Goal: Information Seeking & Learning: Understand process/instructions

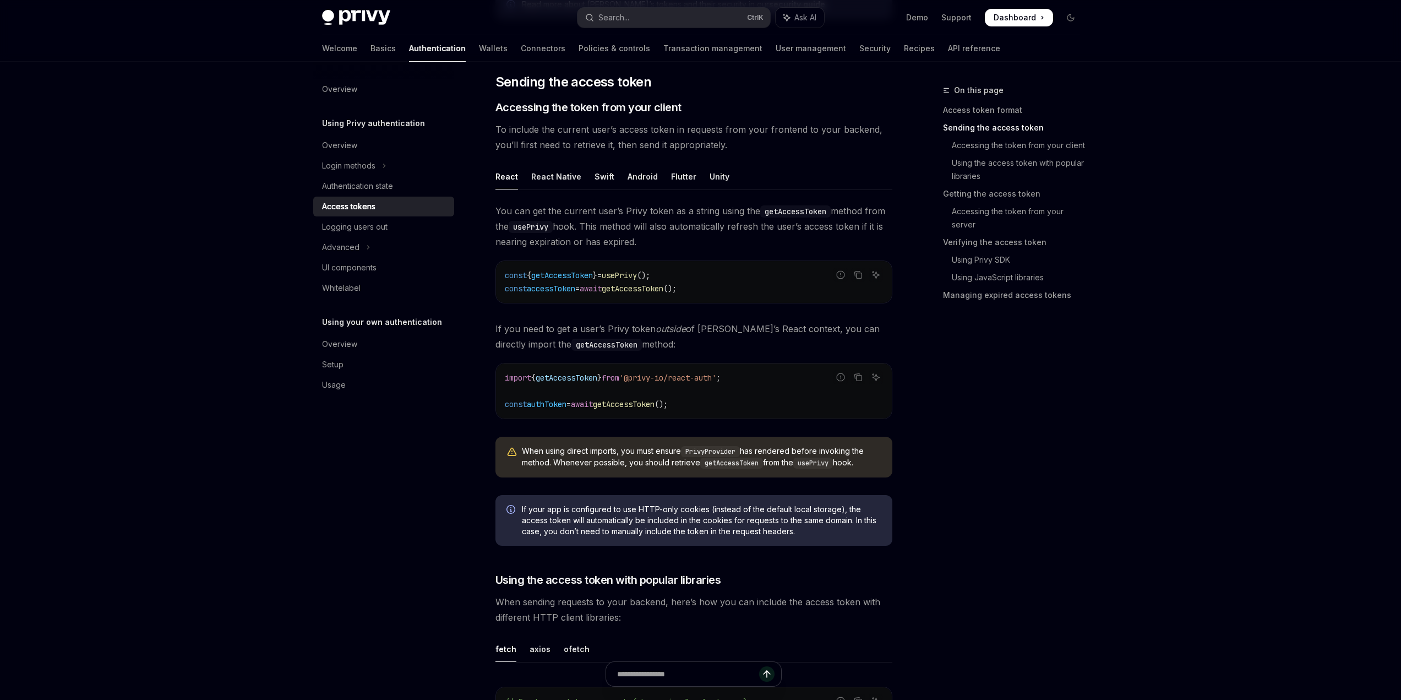
scroll to position [440, 0]
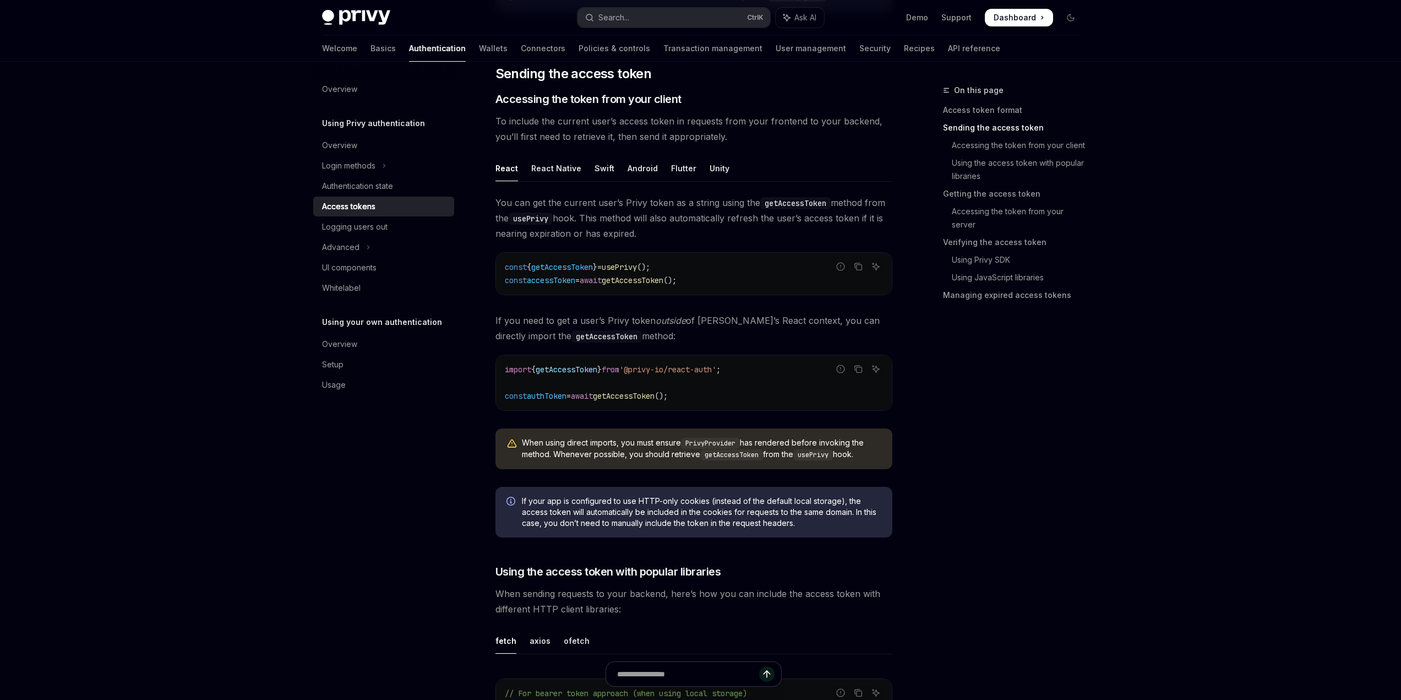
type textarea "*"
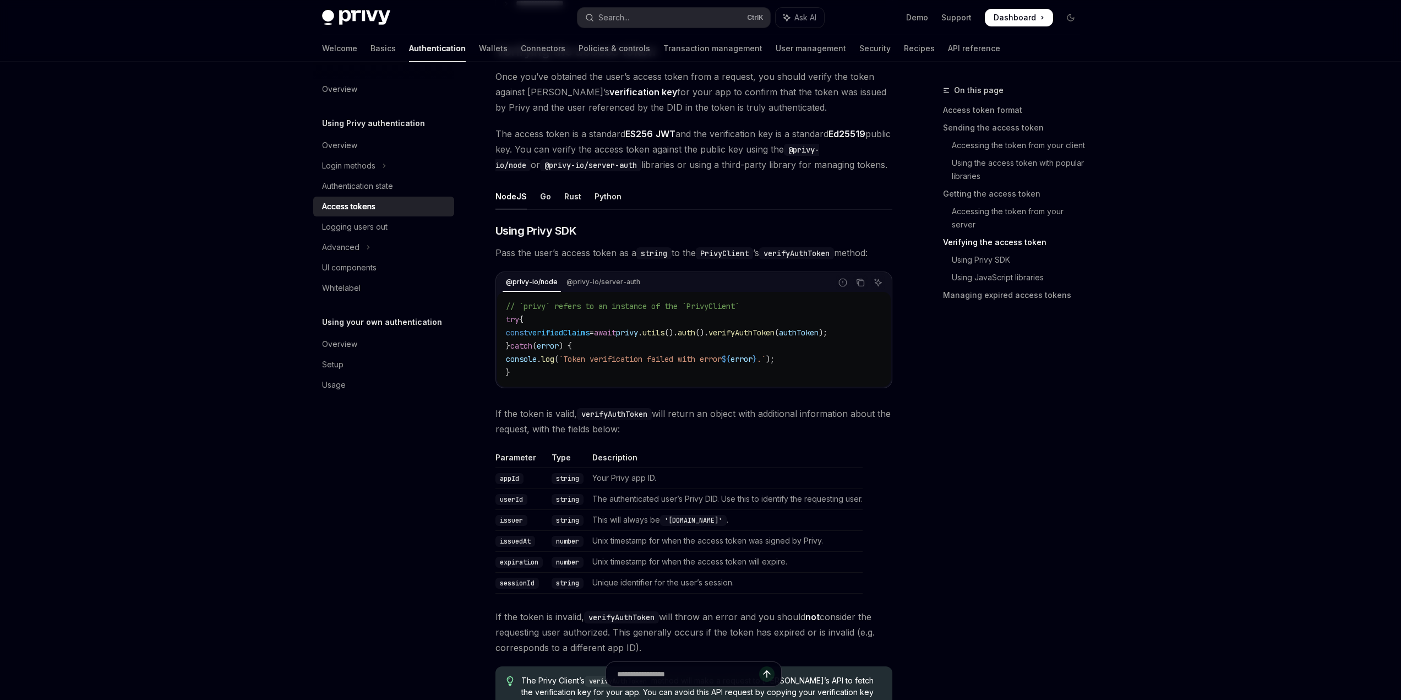
scroll to position [1651, 0]
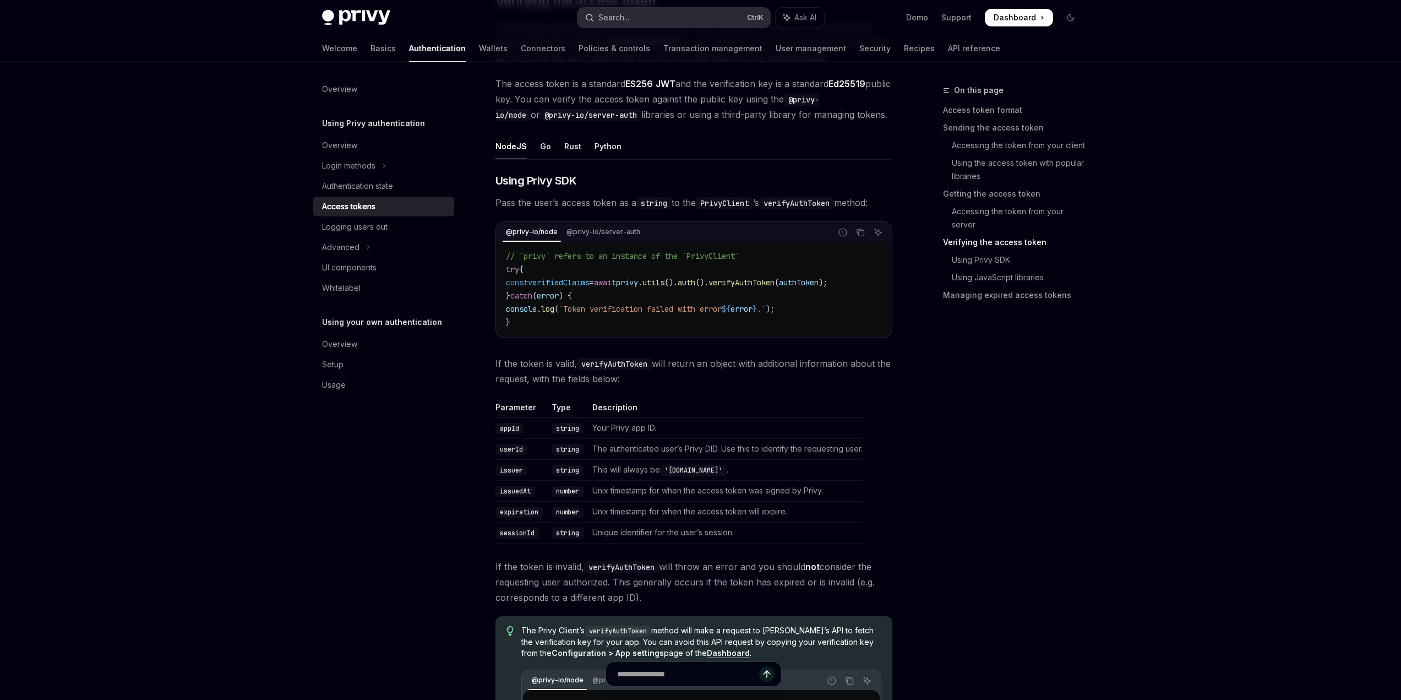
click at [656, 17] on button "Search... Ctrl K" at bounding box center [673, 18] width 193 height 20
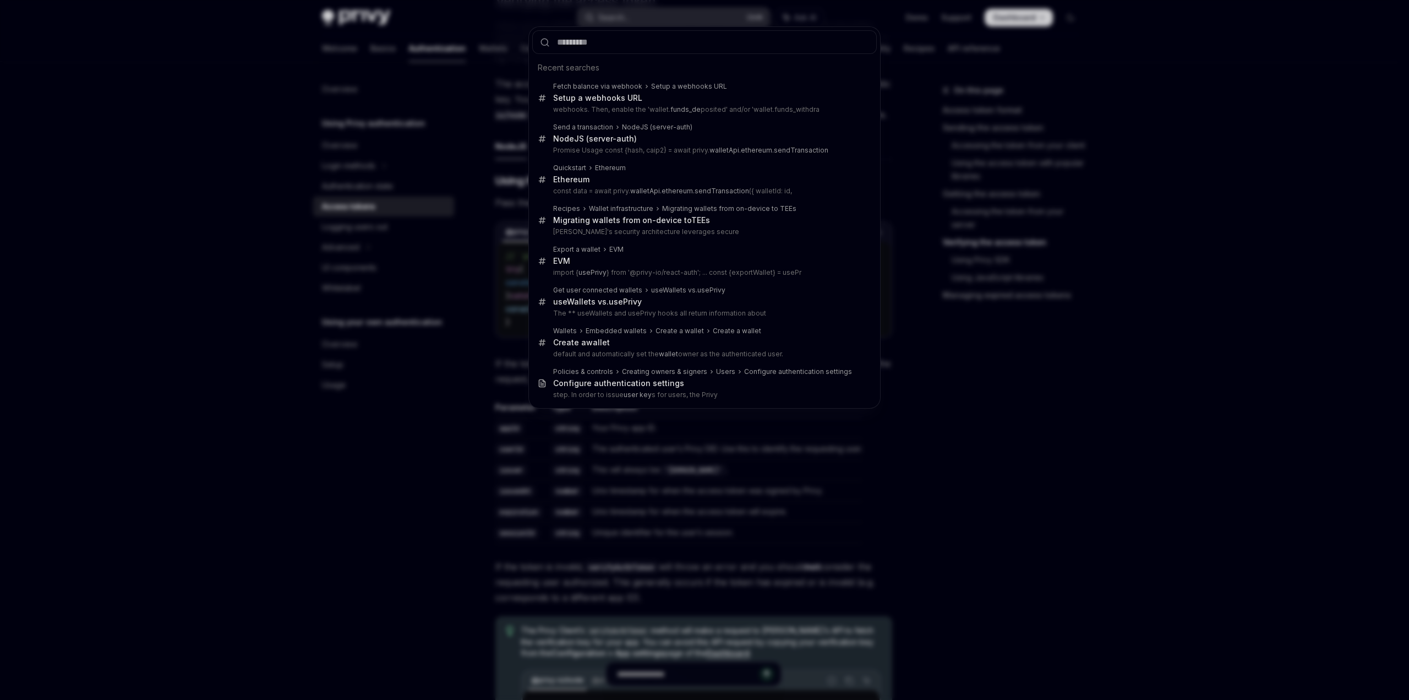
type input "**********"
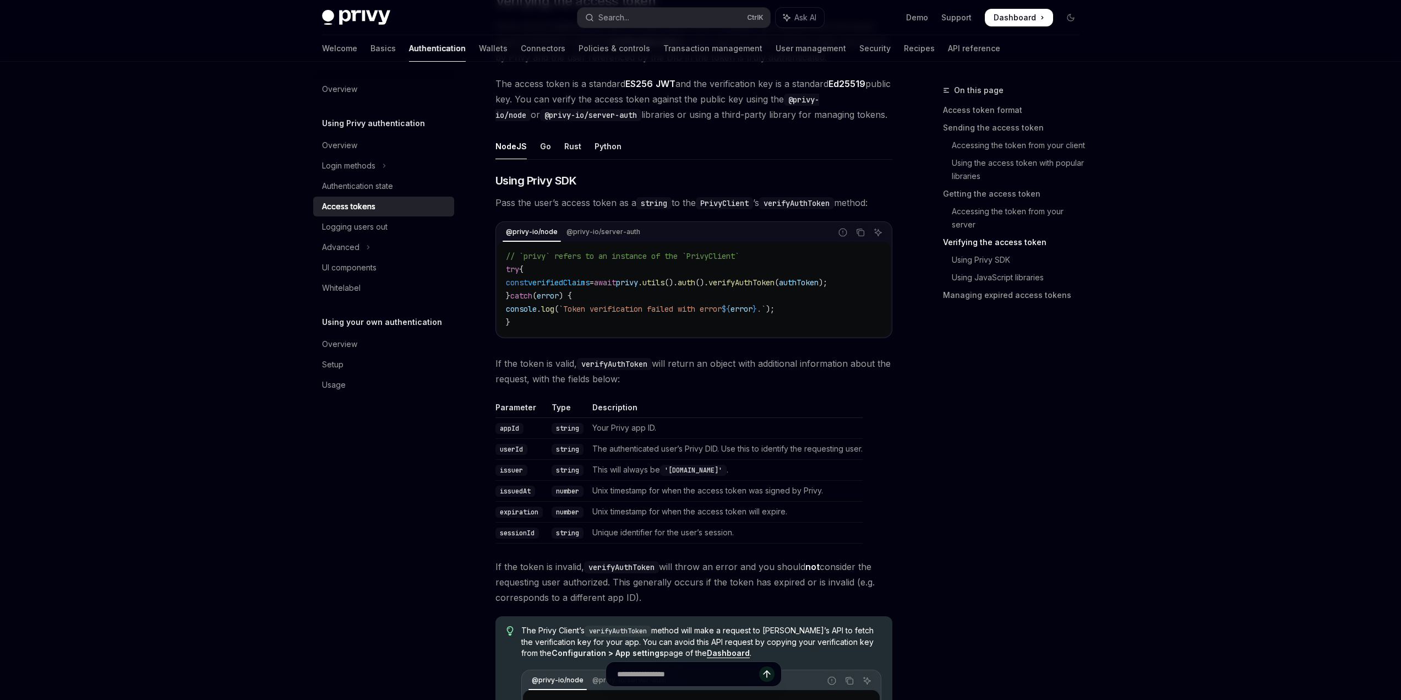
type textarea "*"
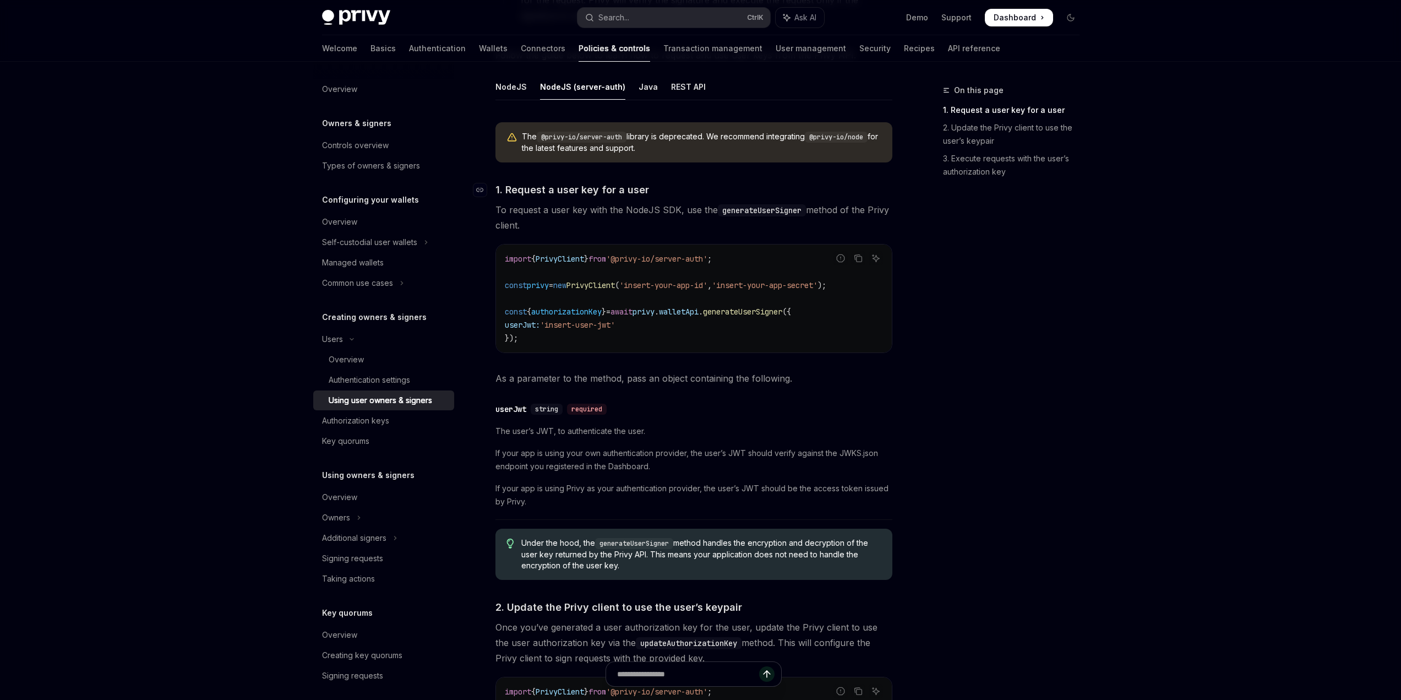
scroll to position [407, 0]
drag, startPoint x: 544, startPoint y: 211, endPoint x: 754, endPoint y: 205, distance: 210.3
click at [754, 205] on span "To request a user key with the NodeJS SDK, use the generateUserSigner method of…" at bounding box center [693, 216] width 397 height 31
click at [745, 221] on span "To request a user key with the NodeJS SDK, use the generateUserSigner method of…" at bounding box center [693, 216] width 397 height 31
drag, startPoint x: 719, startPoint y: 208, endPoint x: 833, endPoint y: 205, distance: 114.0
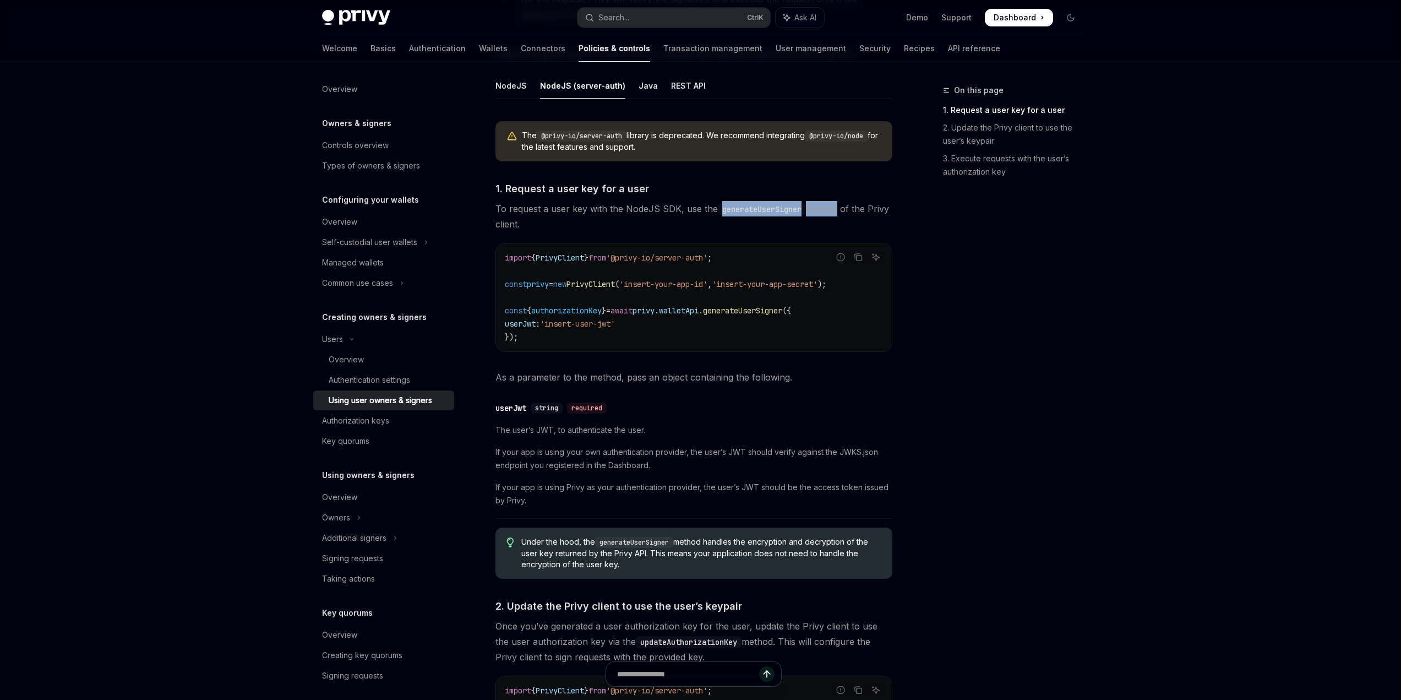
click at [833, 205] on span "To request a user key with the NodeJS SDK, use the generateUserSigner method of…" at bounding box center [693, 216] width 397 height 31
click at [817, 213] on span "To request a user key with the NodeJS SDK, use the generateUserSigner method of…" at bounding box center [693, 216] width 397 height 31
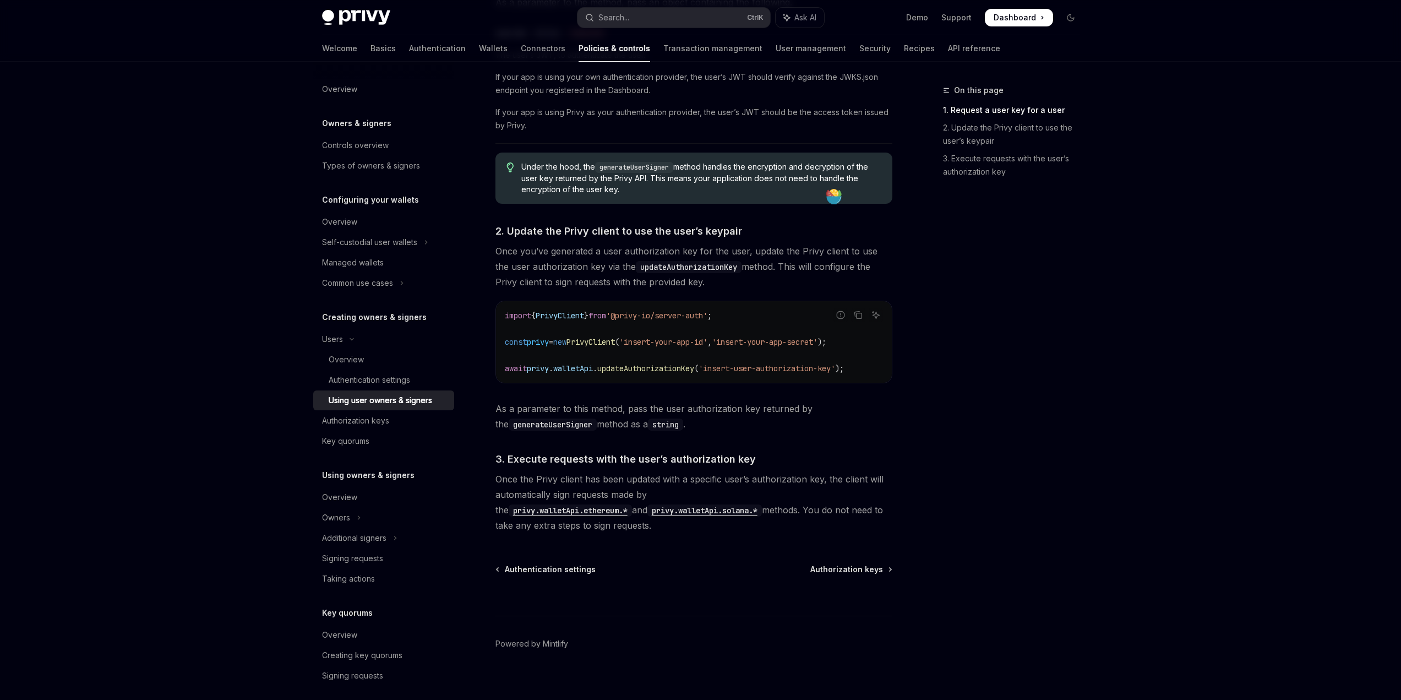
scroll to position [793, 0]
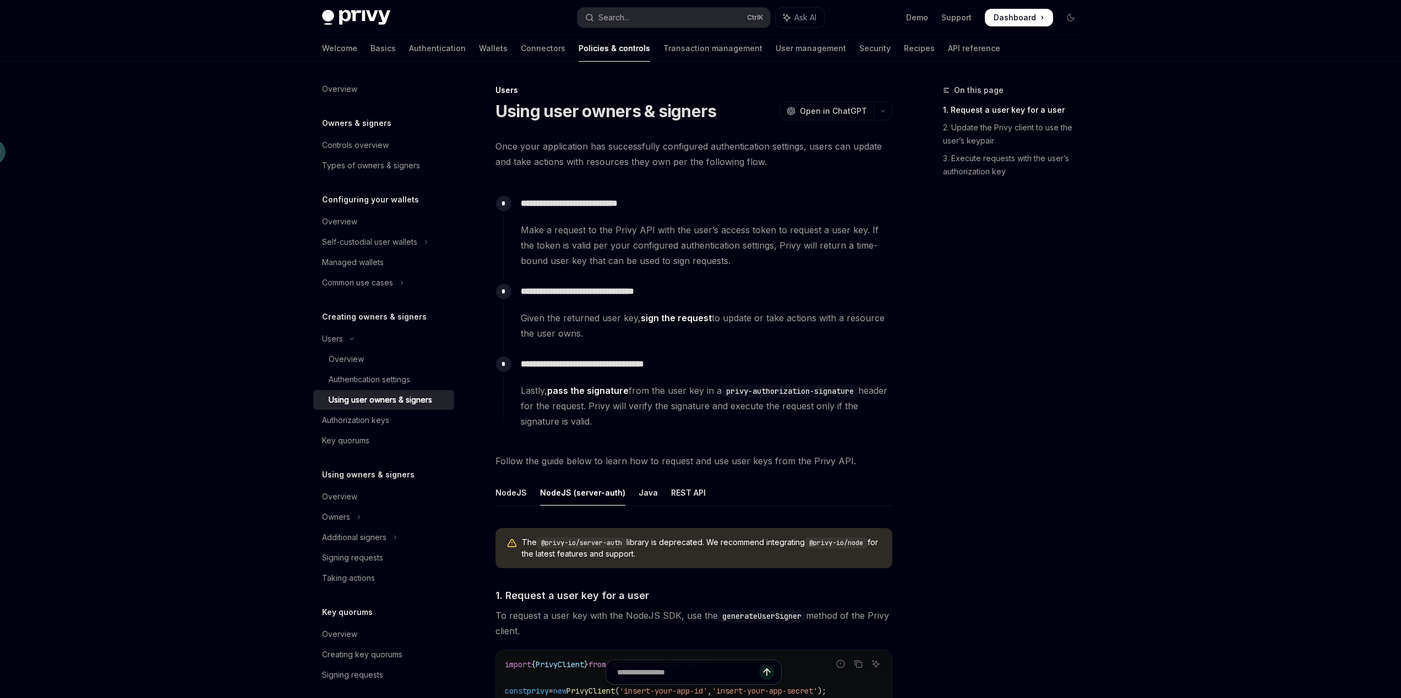
type textarea "*"
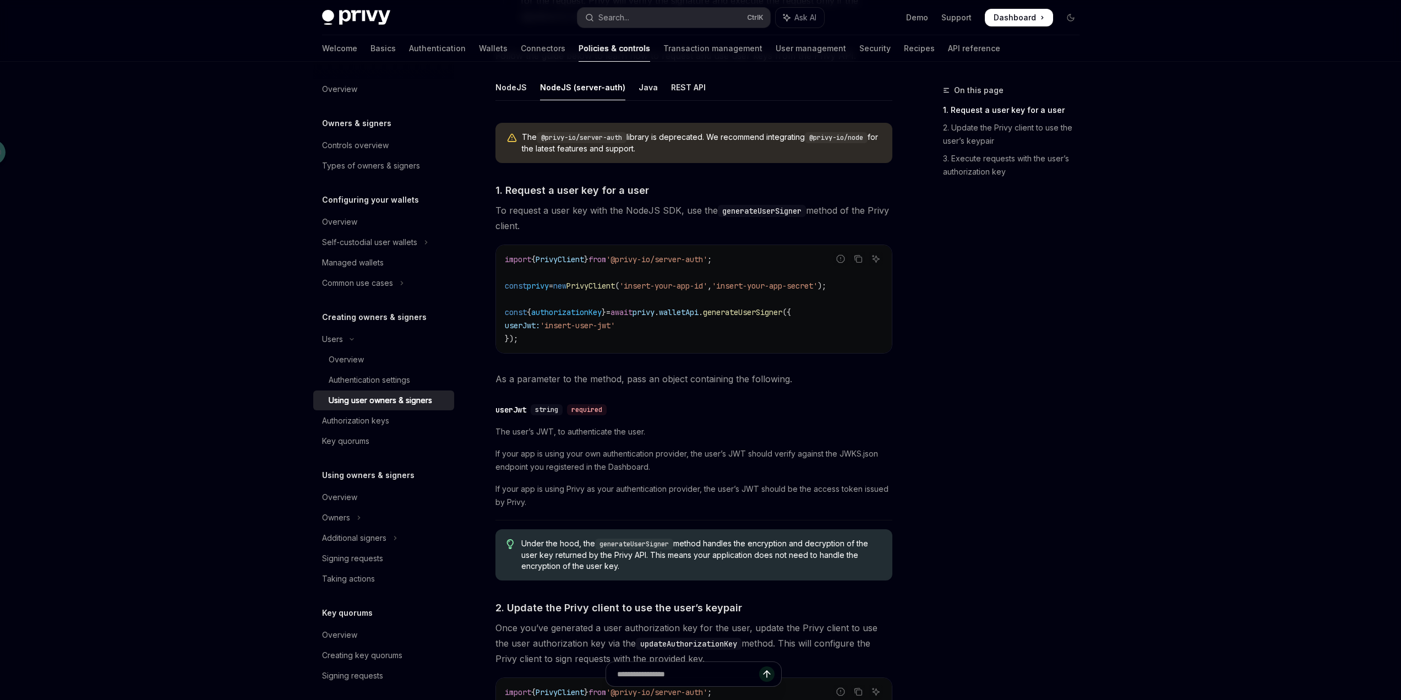
scroll to position [407, 0]
